Goal: Information Seeking & Learning: Learn about a topic

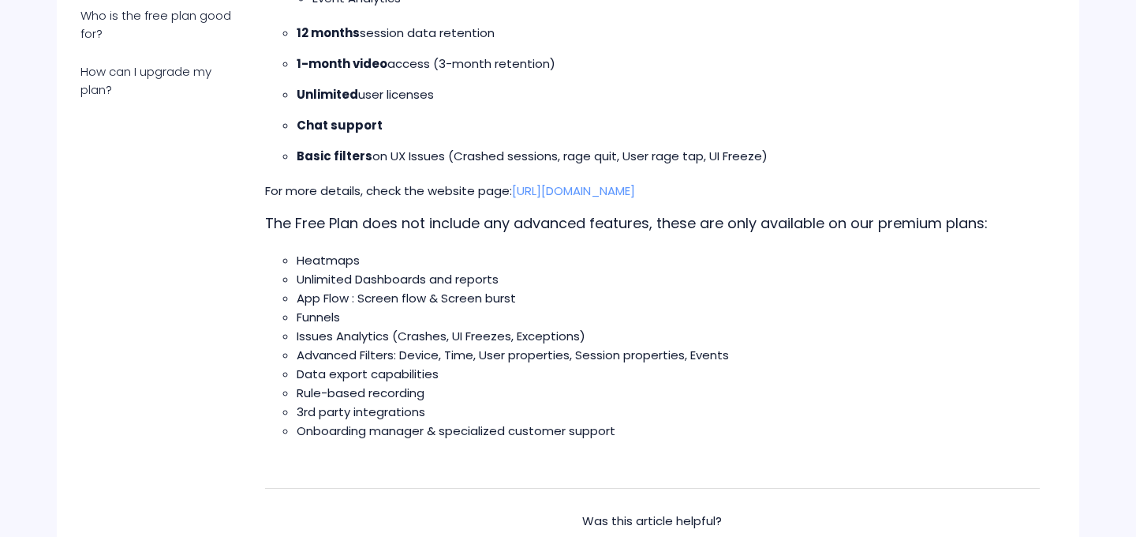
scroll to position [604, 0]
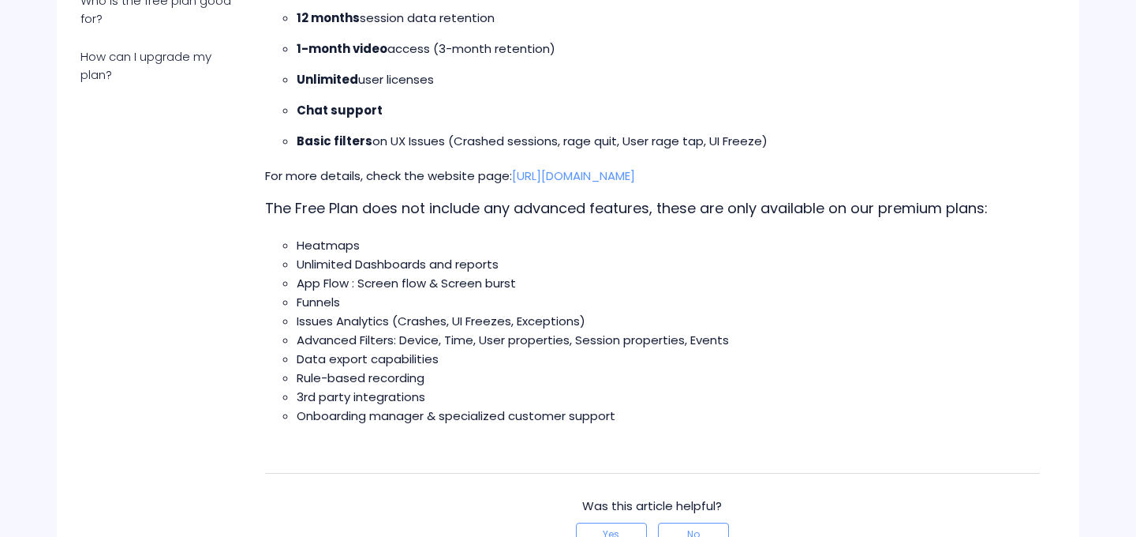
click at [336, 259] on span "Unlimited Dashboards and reports" at bounding box center [398, 264] width 202 height 17
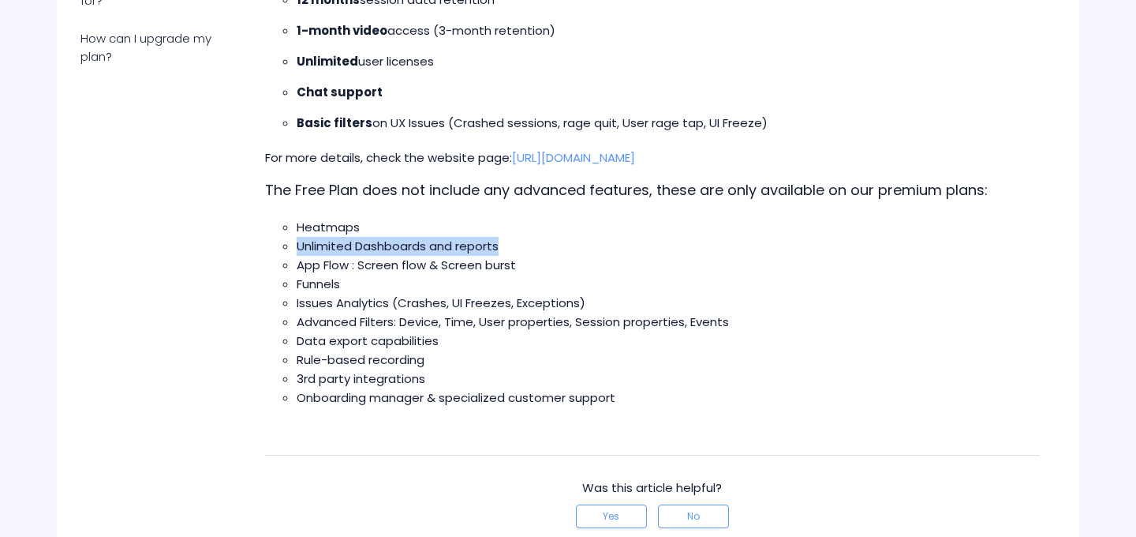
scroll to position [625, 0]
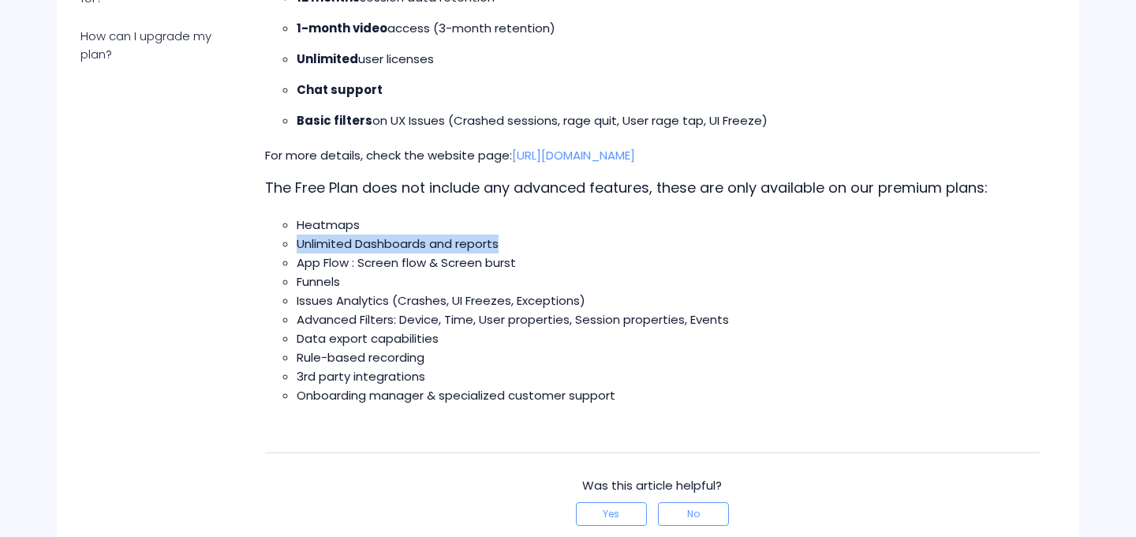
click at [336, 259] on span "App Flow : Screen flow & Screen burst" at bounding box center [406, 262] width 219 height 17
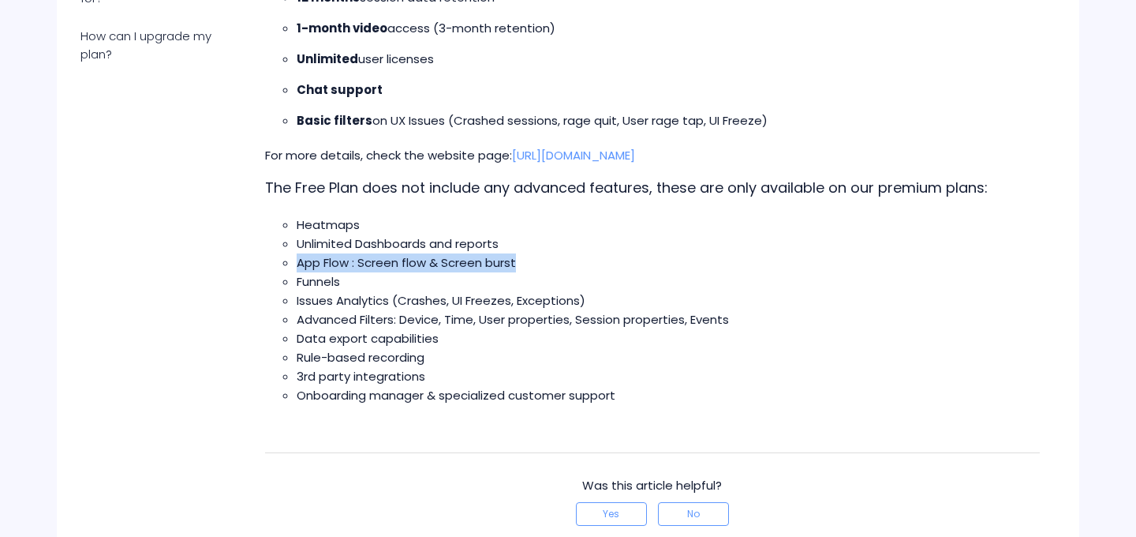
click at [336, 259] on span "App Flow : Screen flow & Screen burst" at bounding box center [406, 262] width 219 height 17
click at [347, 291] on li "Funnels" at bounding box center [668, 281] width 743 height 19
click at [324, 279] on span "Funnels" at bounding box center [318, 281] width 43 height 17
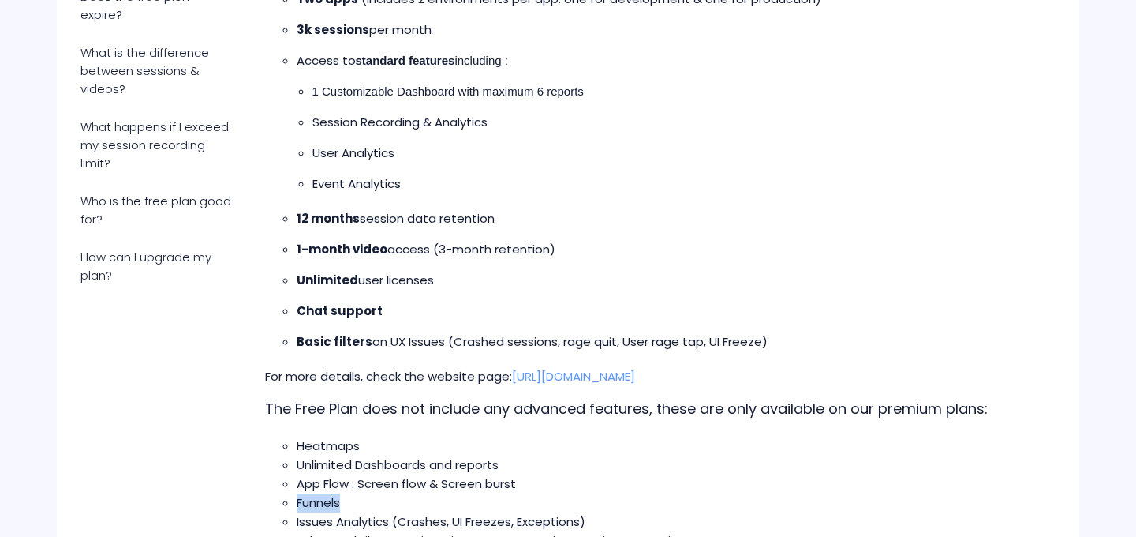
click at [332, 246] on strong "1-month video" at bounding box center [342, 249] width 91 height 17
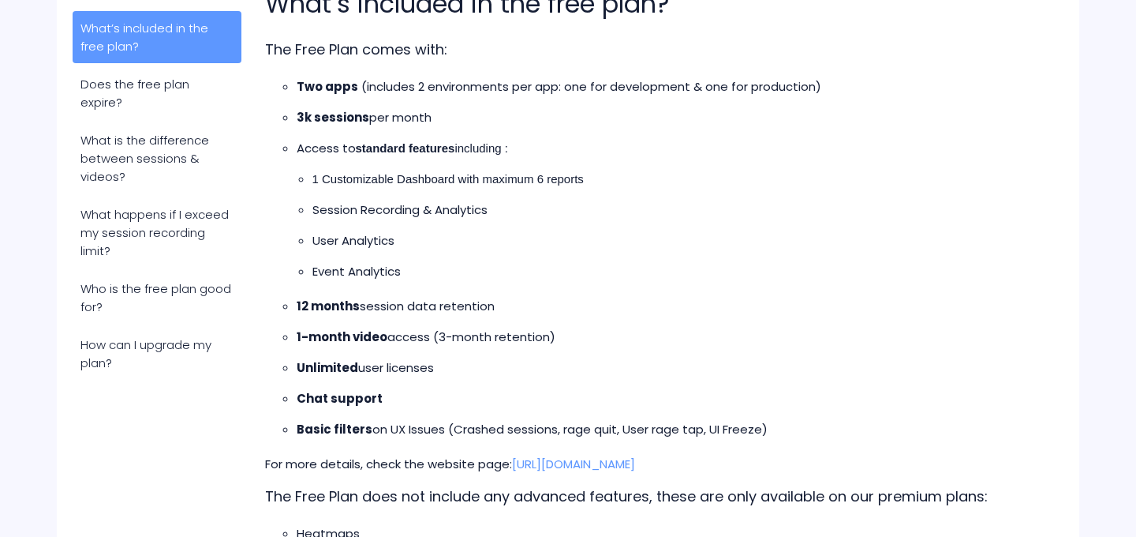
scroll to position [300, 0]
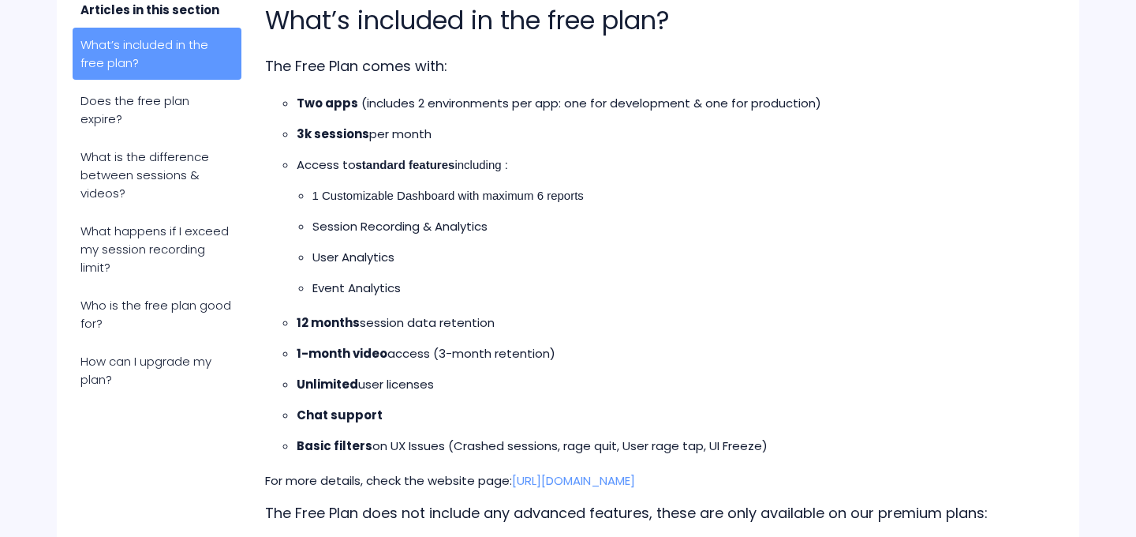
click at [335, 232] on p "Session Recording & Analytics" at bounding box center [676, 226] width 728 height 19
click at [354, 267] on ul "1 Customizable Dashboard with maximum 6 reports Session Recording & Analytics U…" at bounding box center [668, 241] width 743 height 111
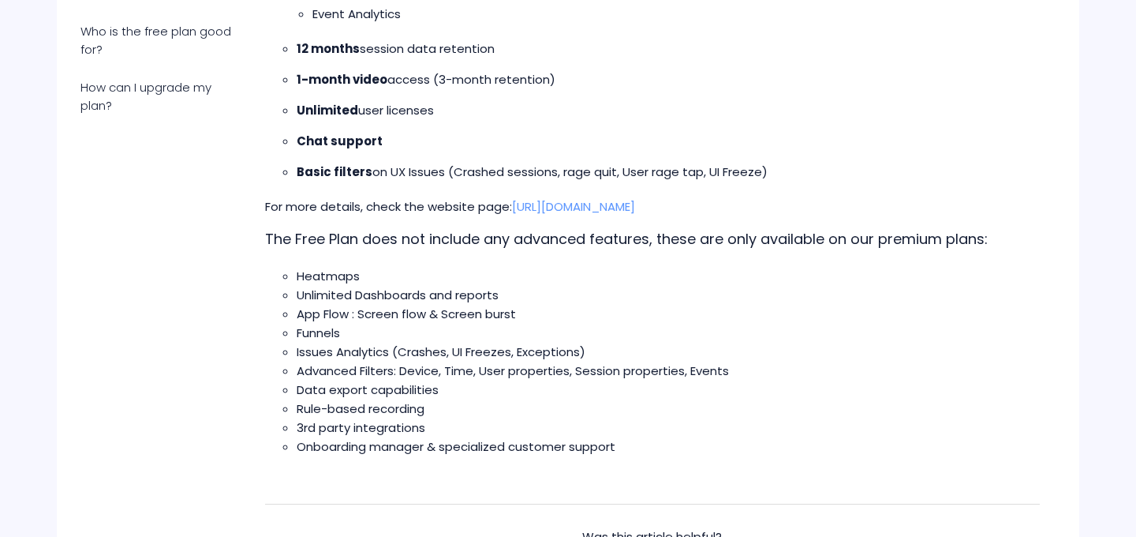
scroll to position [0, 0]
